Goal: Information Seeking & Learning: Learn about a topic

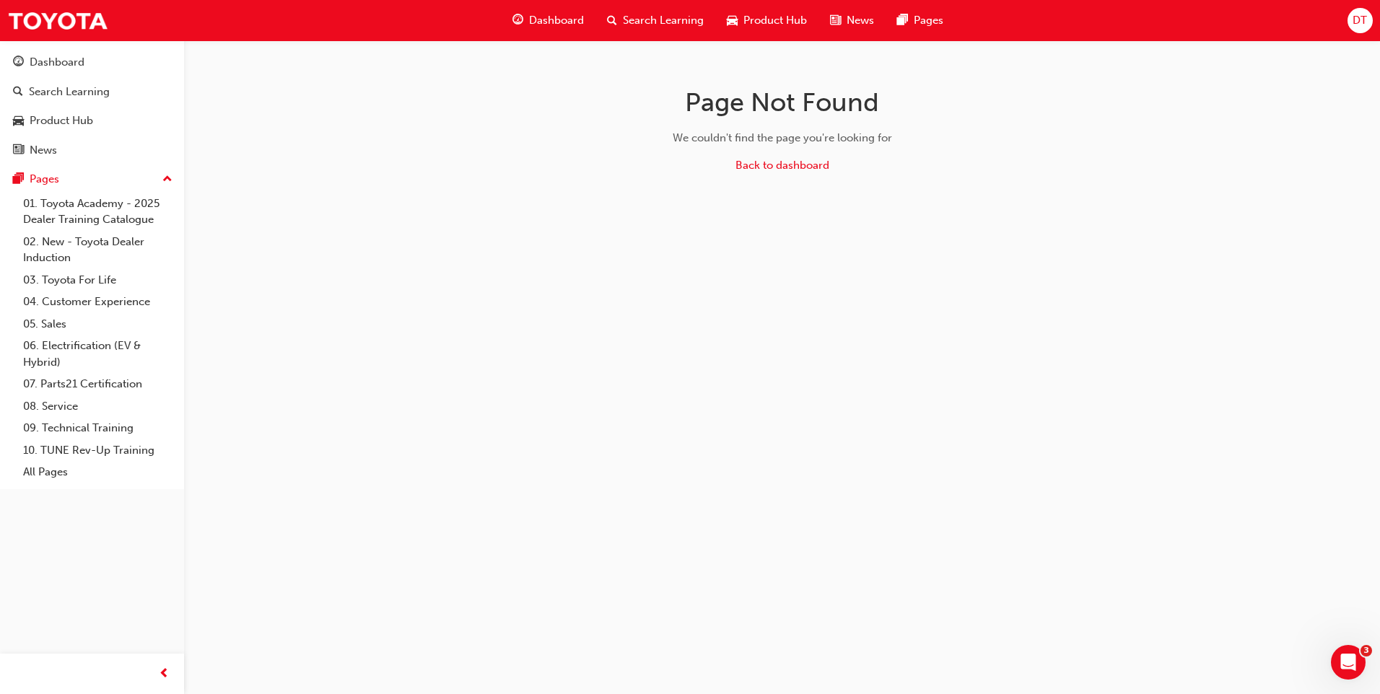
click at [538, 17] on span "Dashboard" at bounding box center [556, 20] width 55 height 17
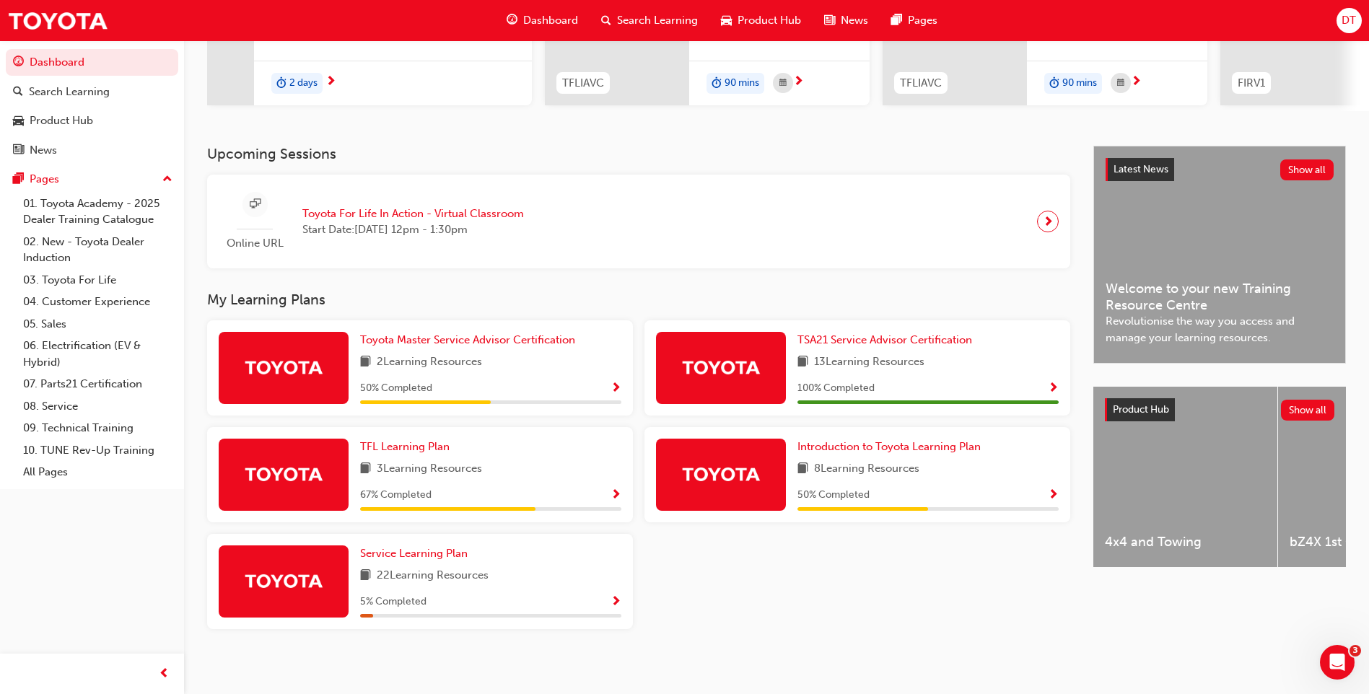
scroll to position [233, 0]
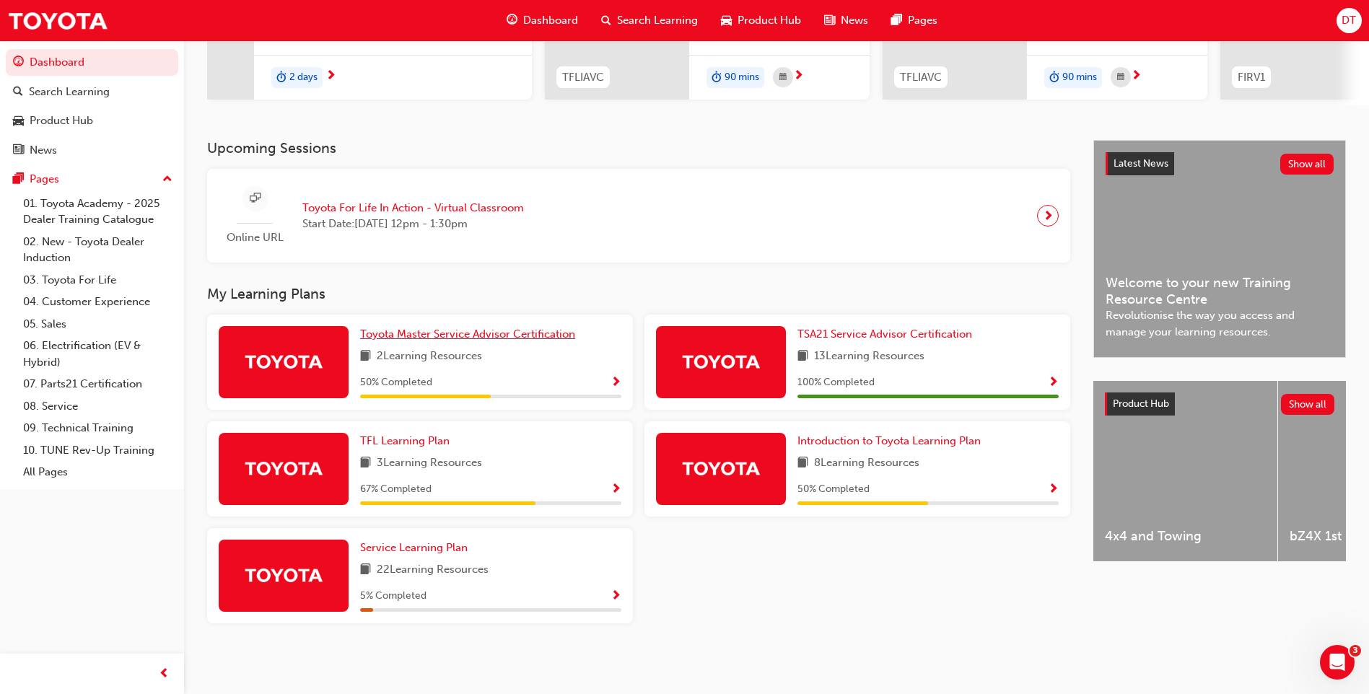
click at [468, 337] on span "Toyota Master Service Advisor Certification" at bounding box center [467, 334] width 215 height 13
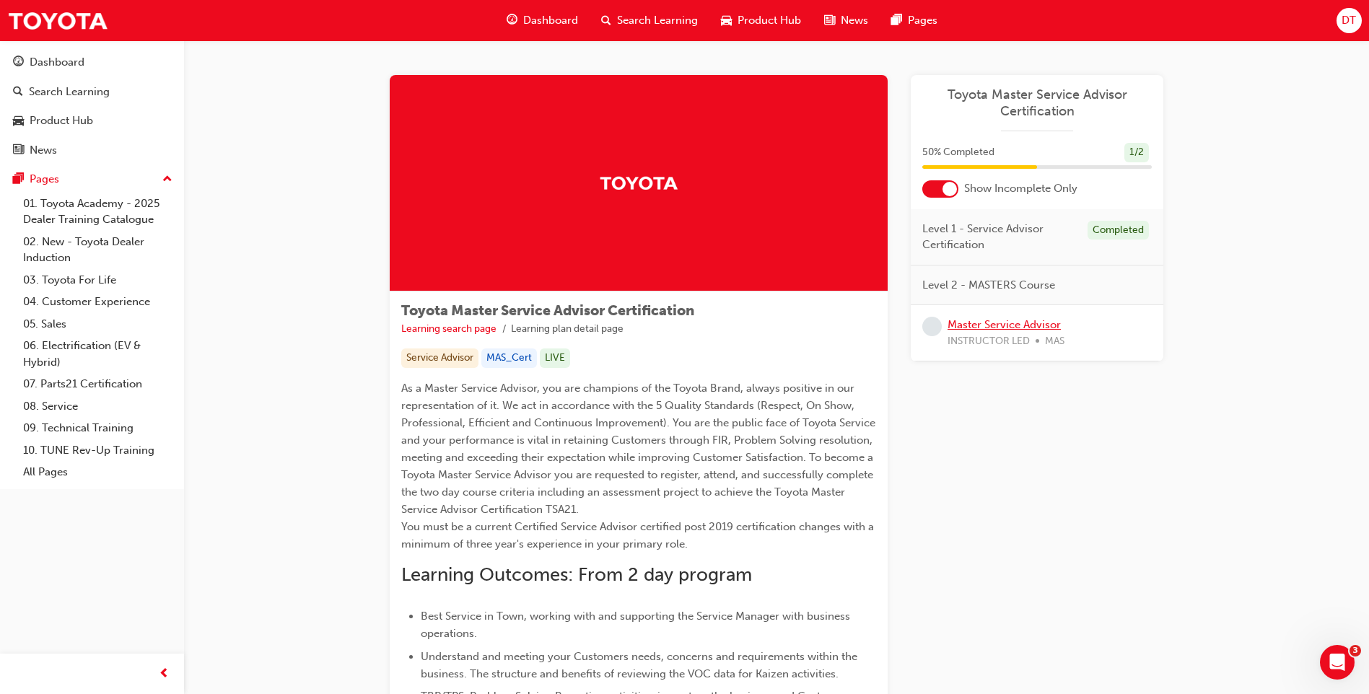
click at [973, 325] on link "Master Service Advisor" at bounding box center [1003, 324] width 113 height 13
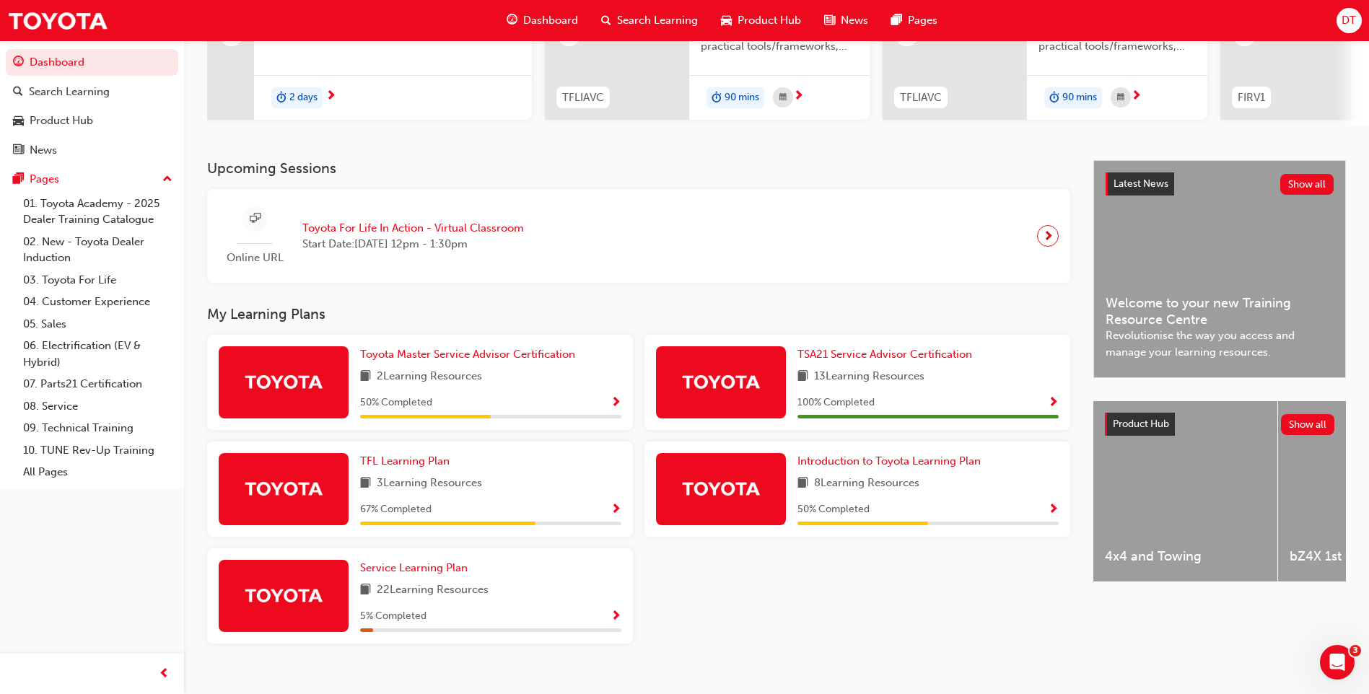
scroll to position [233, 0]
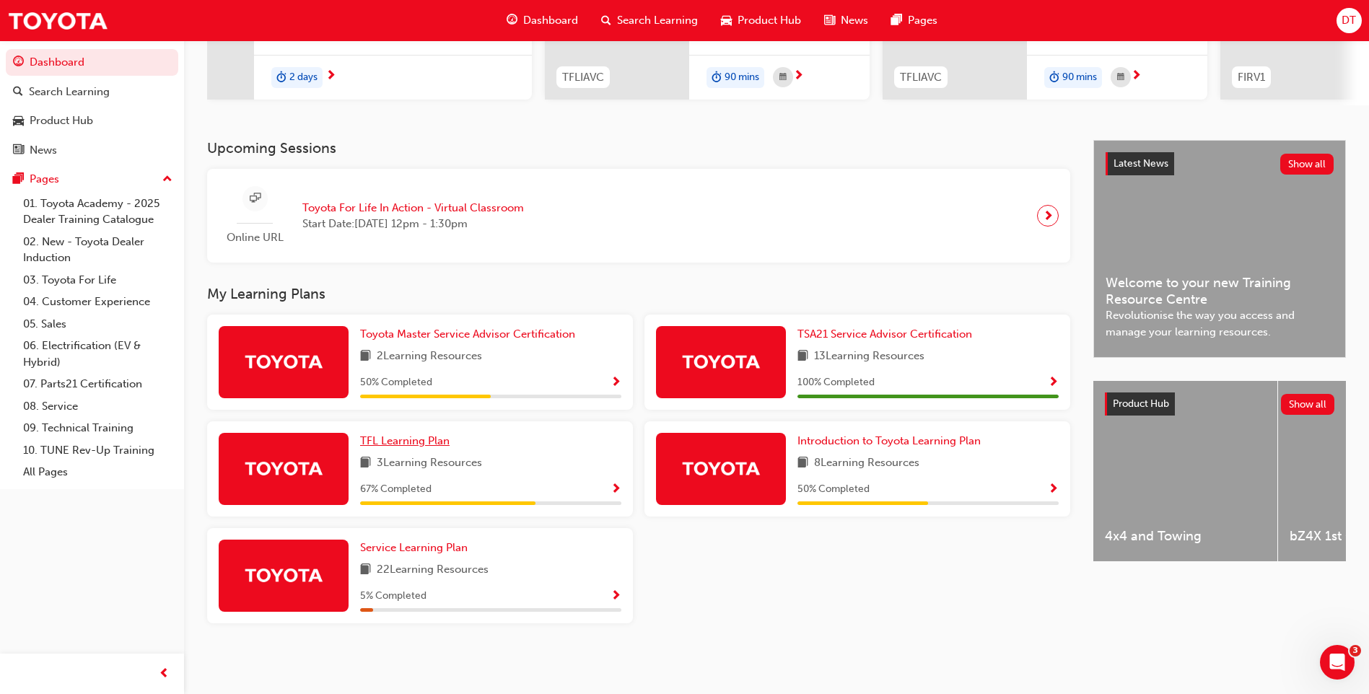
click at [411, 434] on span "TFL Learning Plan" at bounding box center [404, 440] width 89 height 13
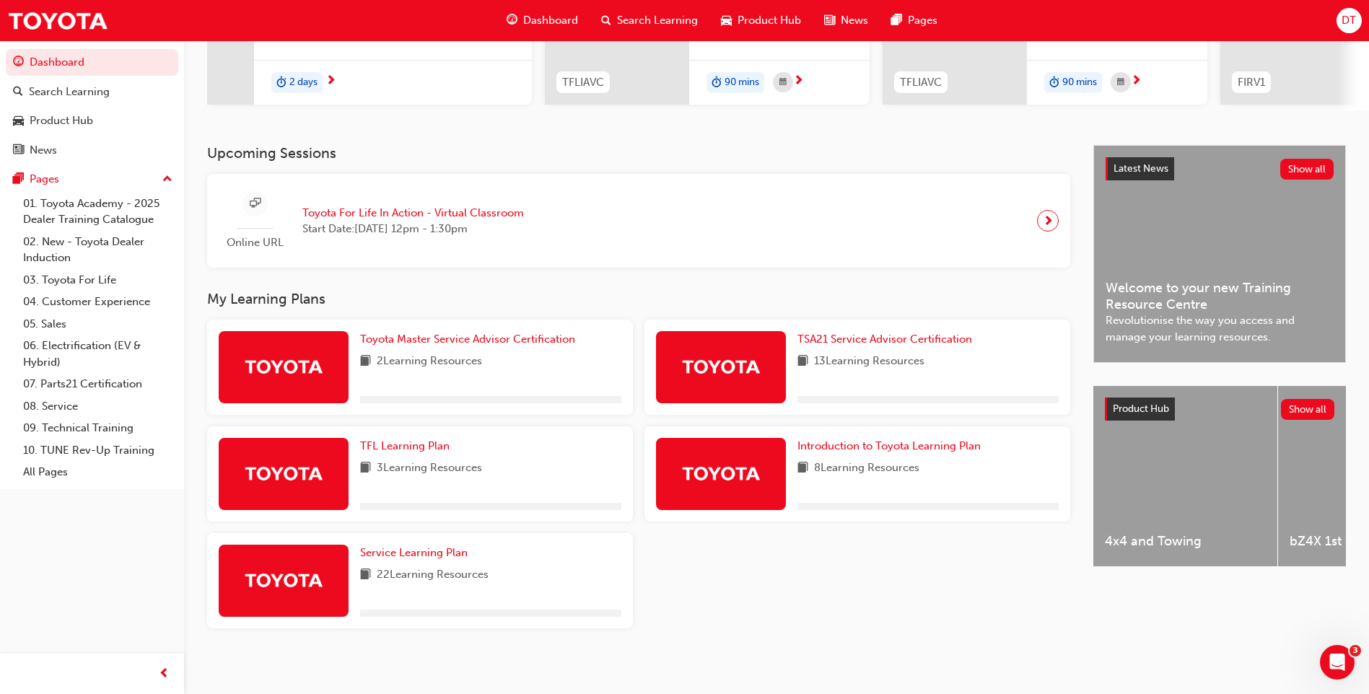
scroll to position [233, 0]
